Goal: Navigation & Orientation: Find specific page/section

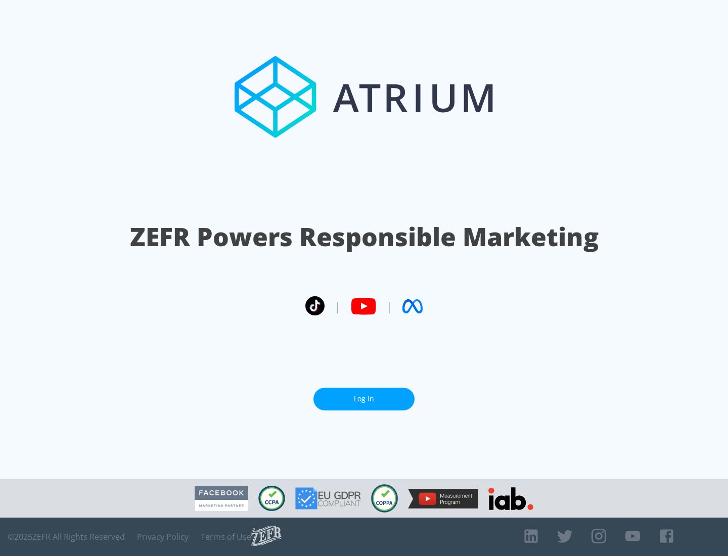
click at [364, 395] on link "Log In" at bounding box center [363, 399] width 101 height 23
